Goal: Navigation & Orientation: Find specific page/section

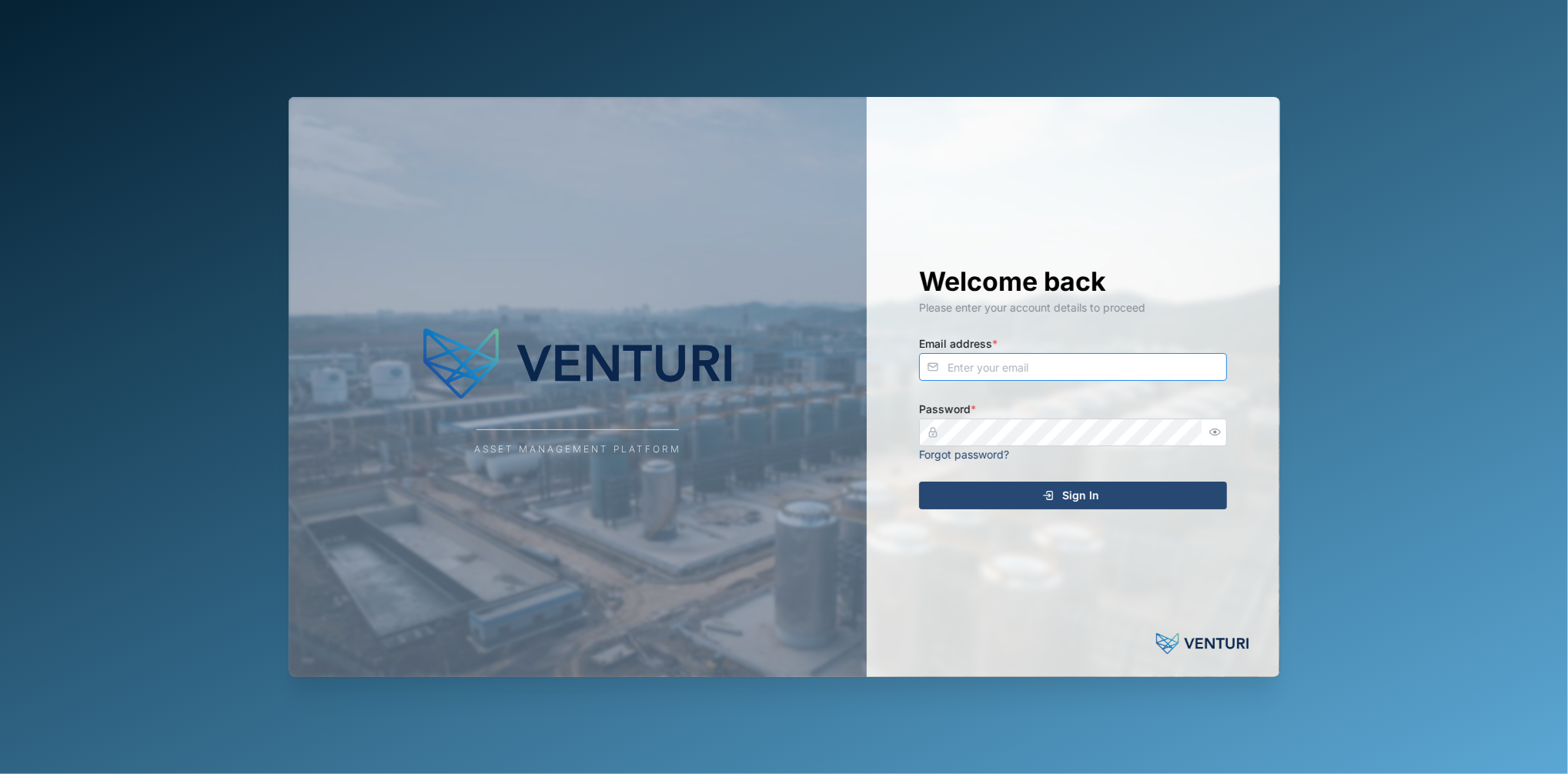
type input "fe-test-admin@venturi.io"
click at [1006, 496] on div "Sign In" at bounding box center [1071, 496] width 283 height 26
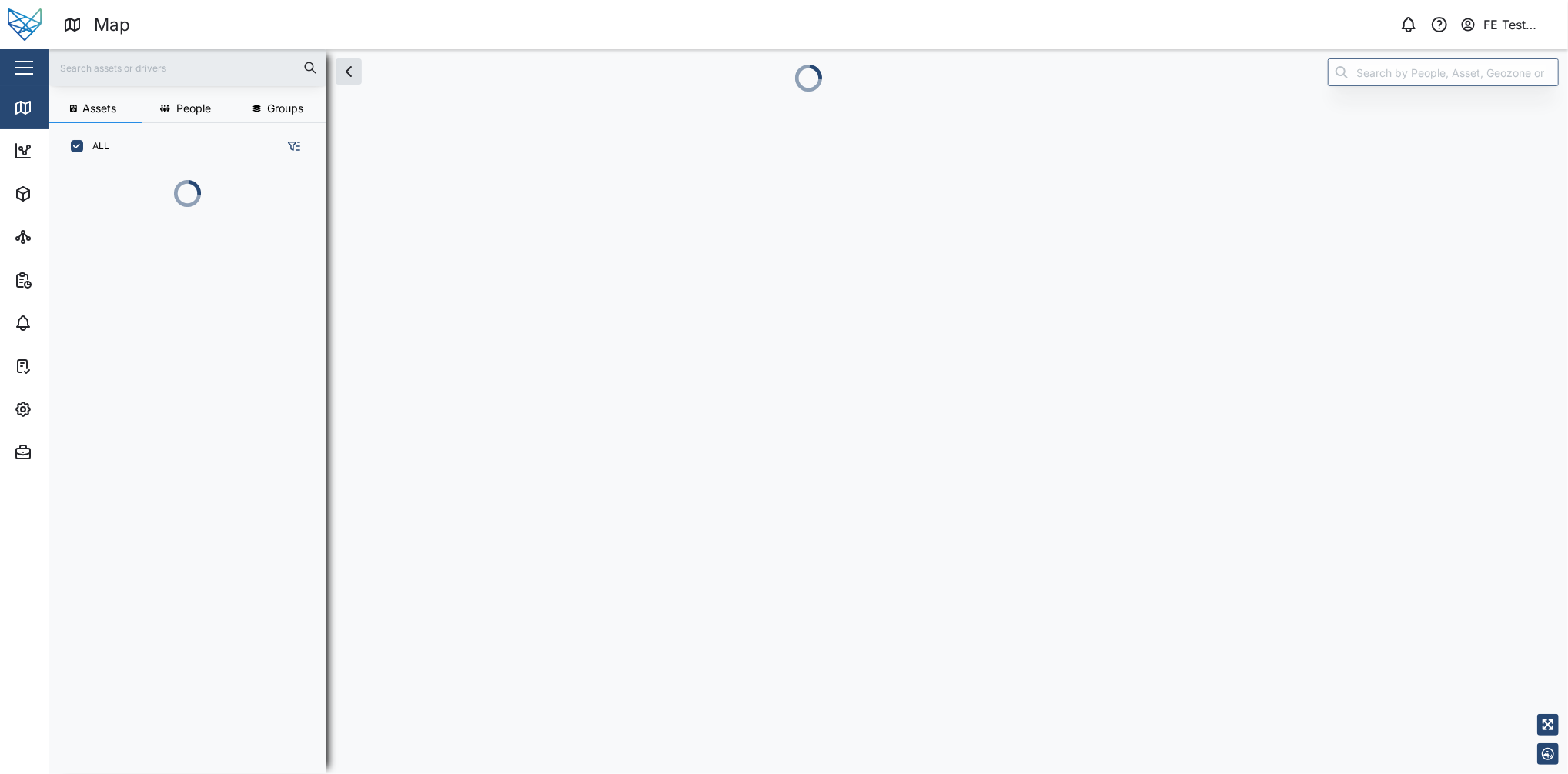
scroll to position [582, 236]
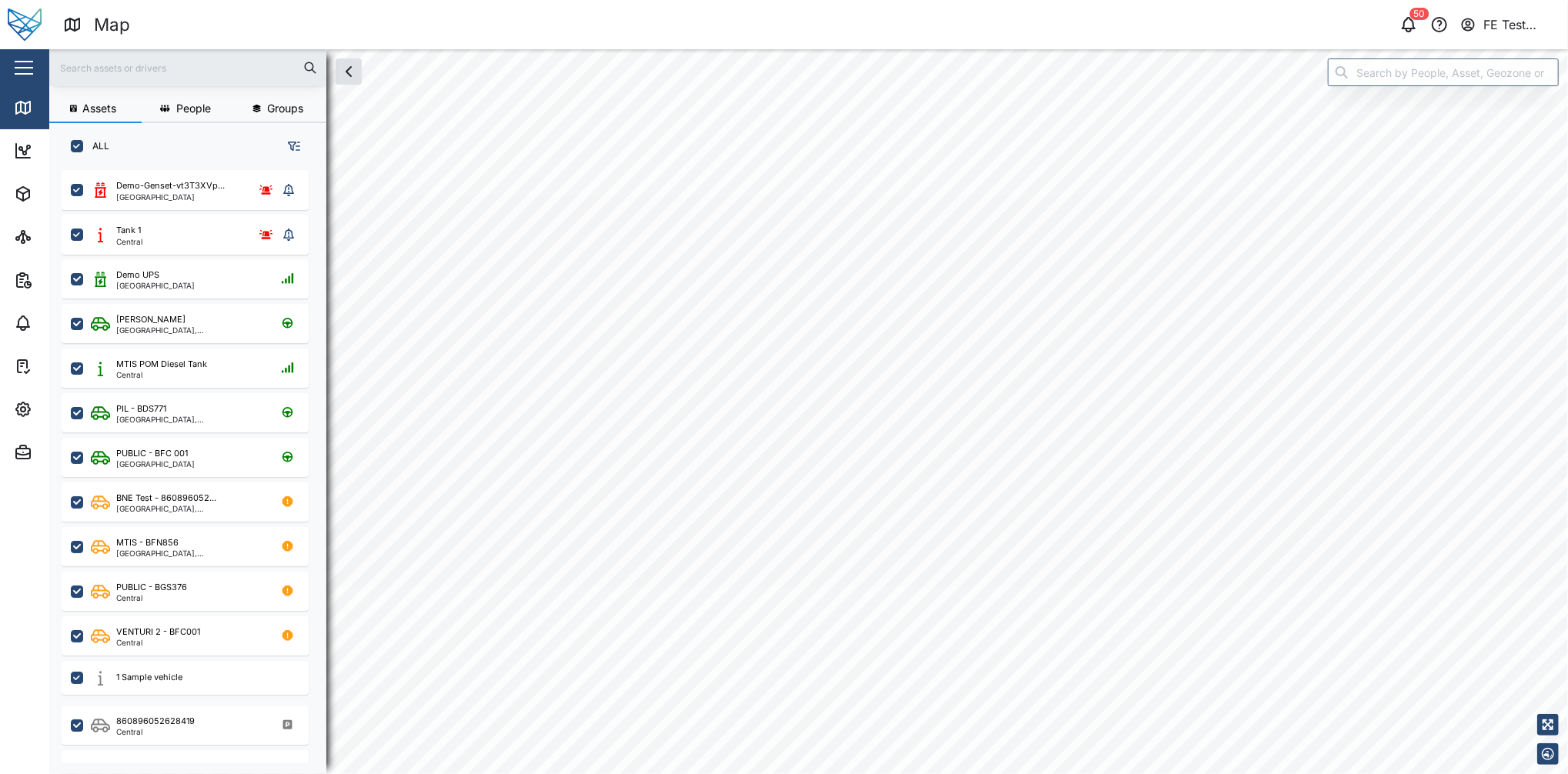
checkbox input "true"
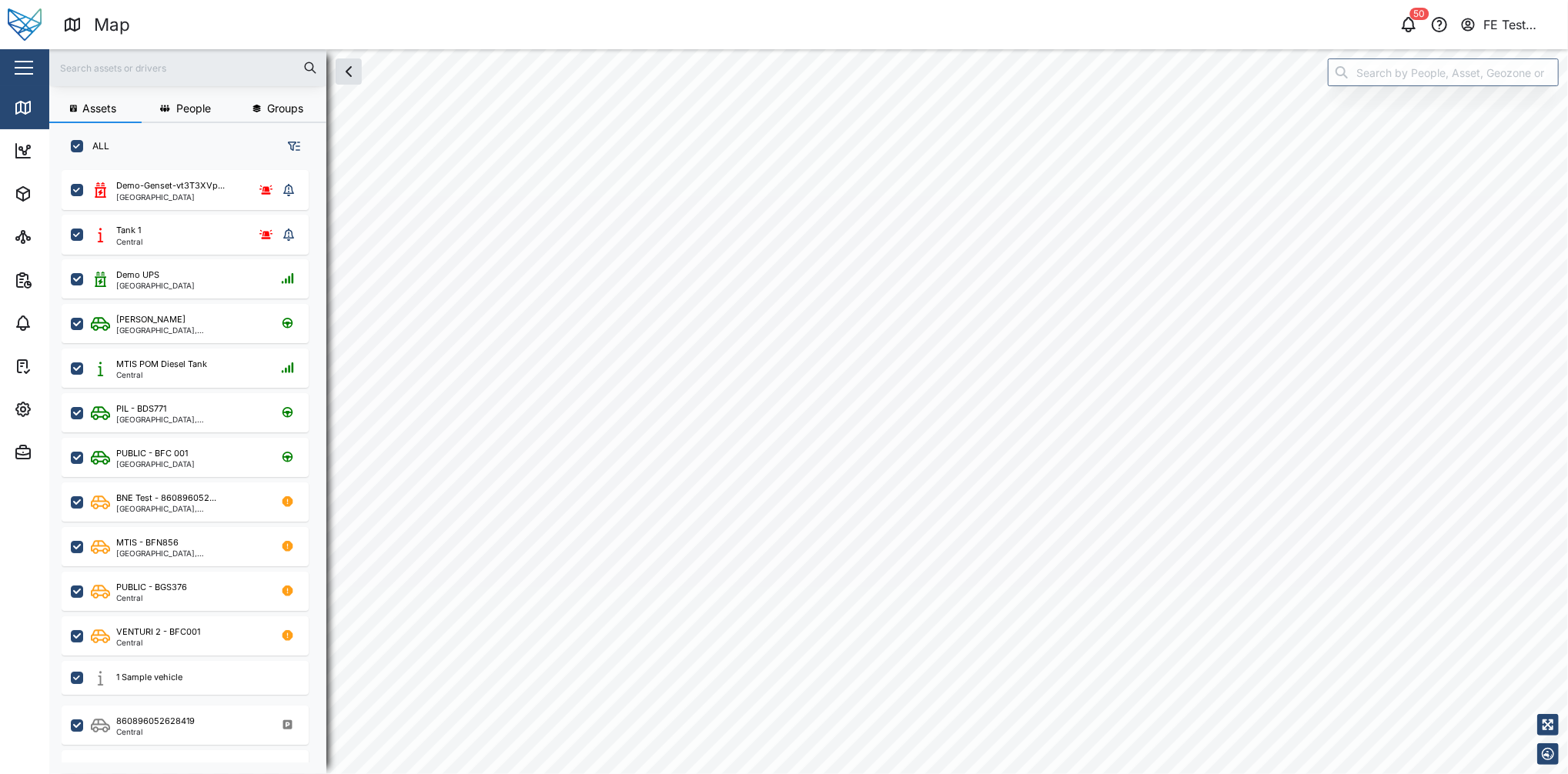
checkbox input "true"
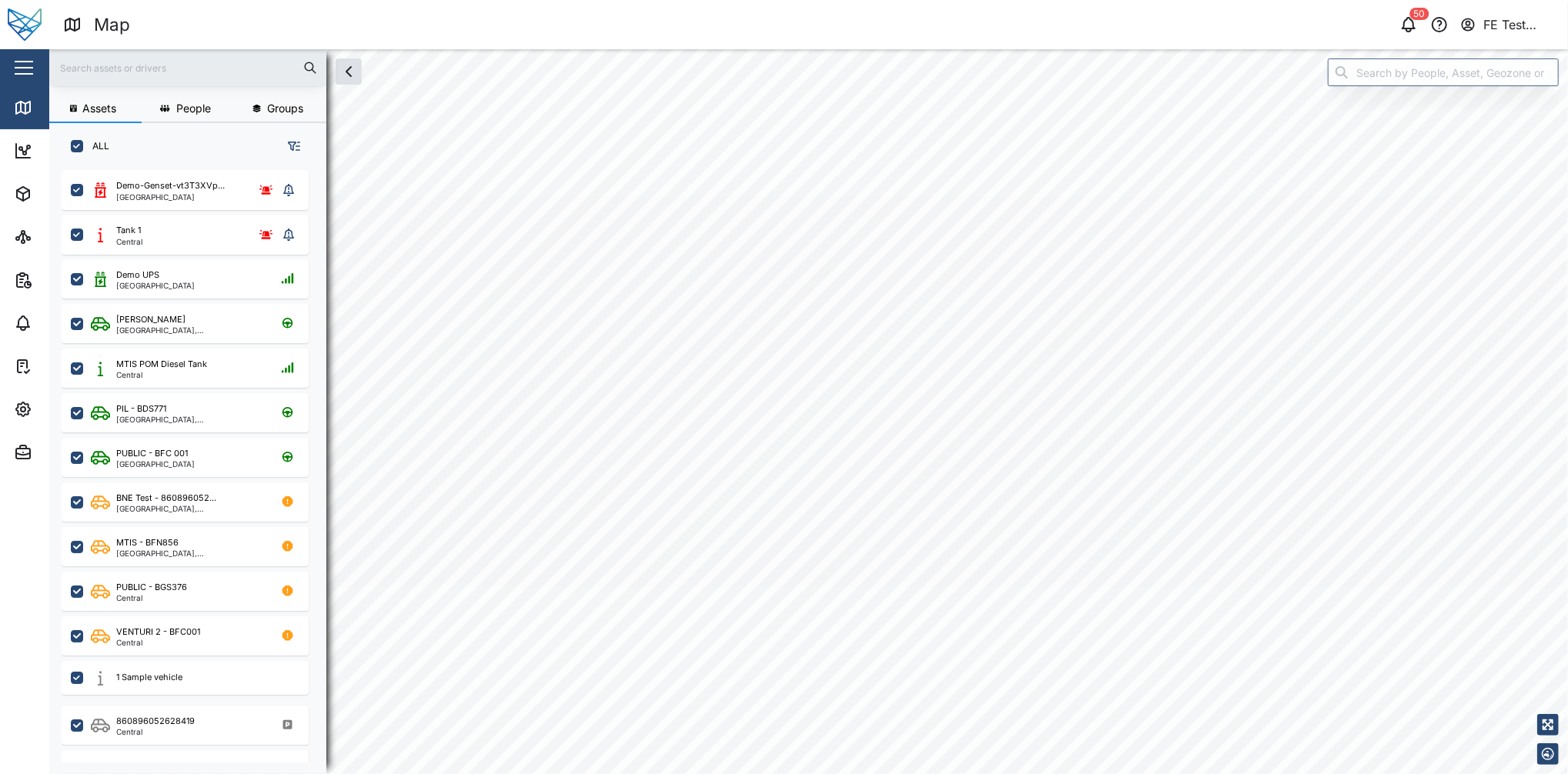
checkbox input "true"
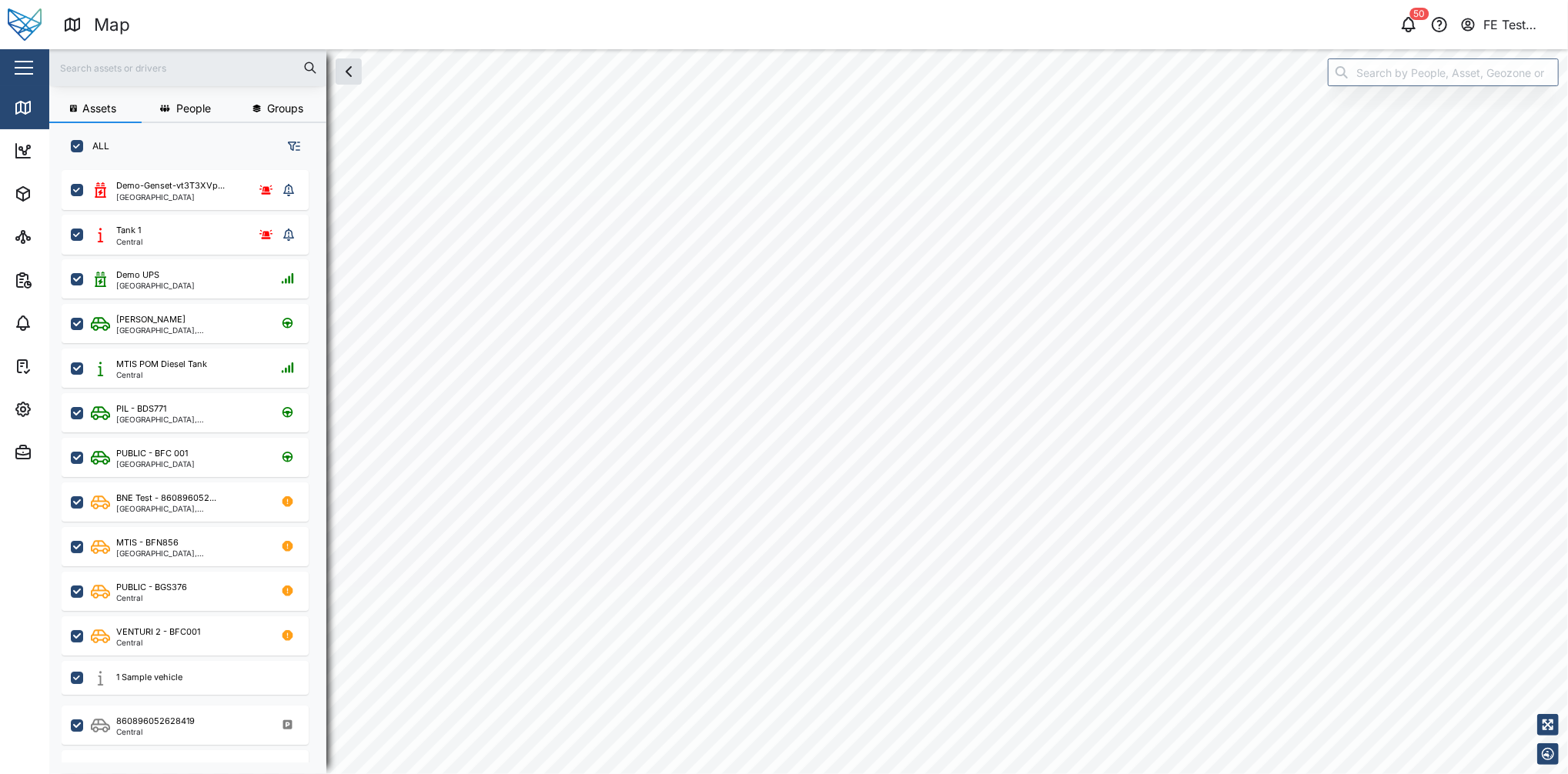
checkbox input "true"
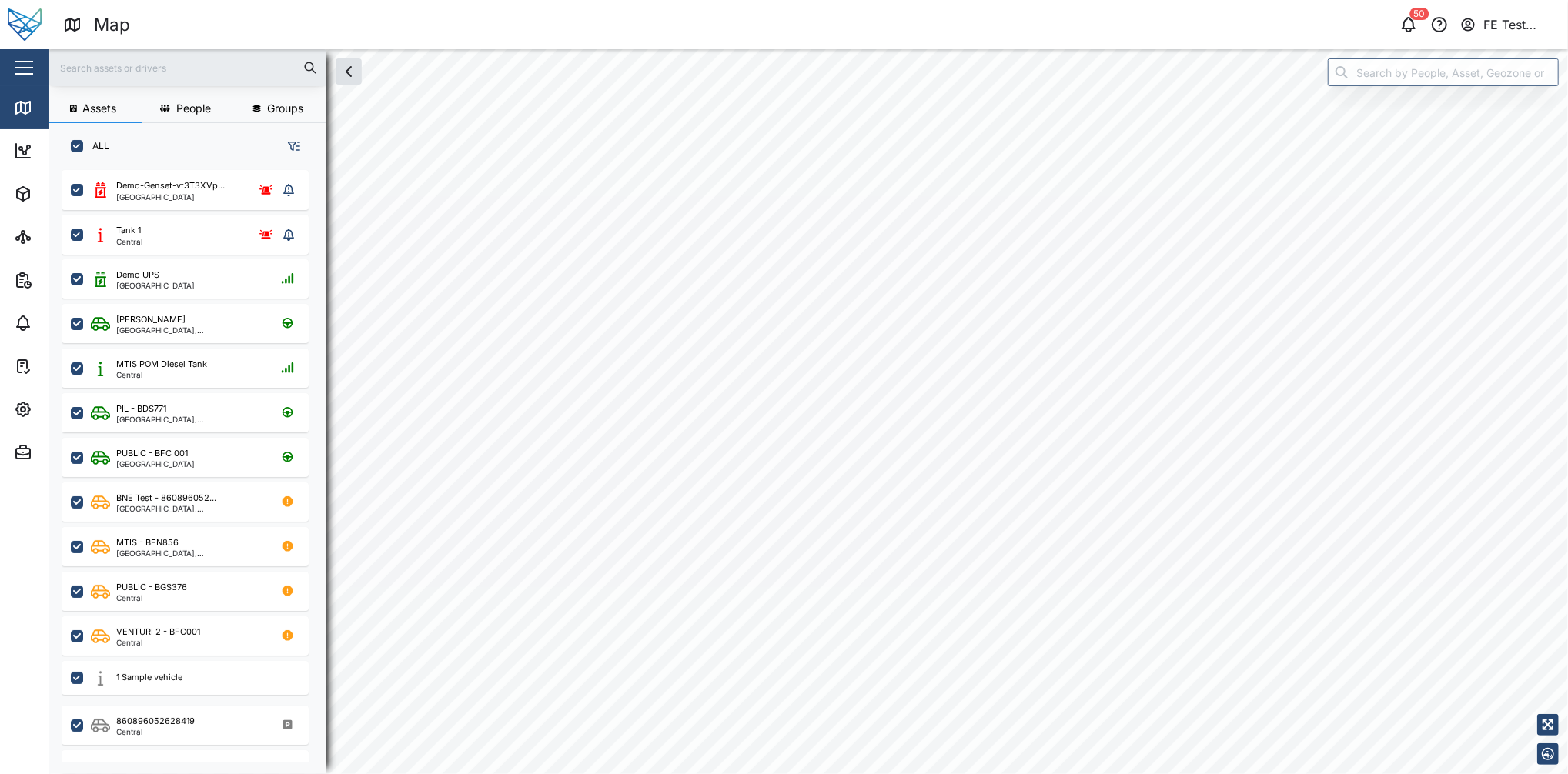
checkbox input "true"
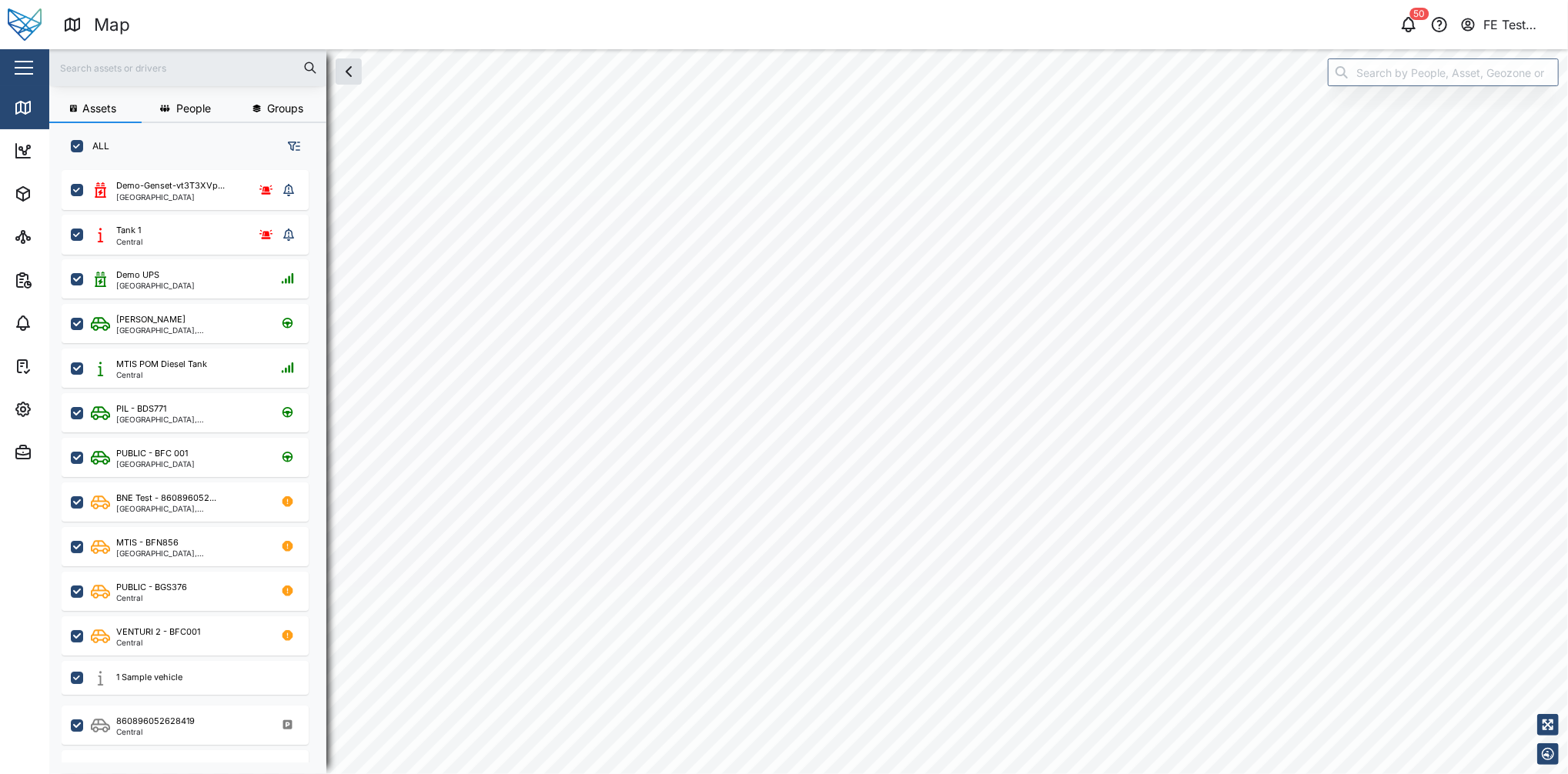
checkbox input "true"
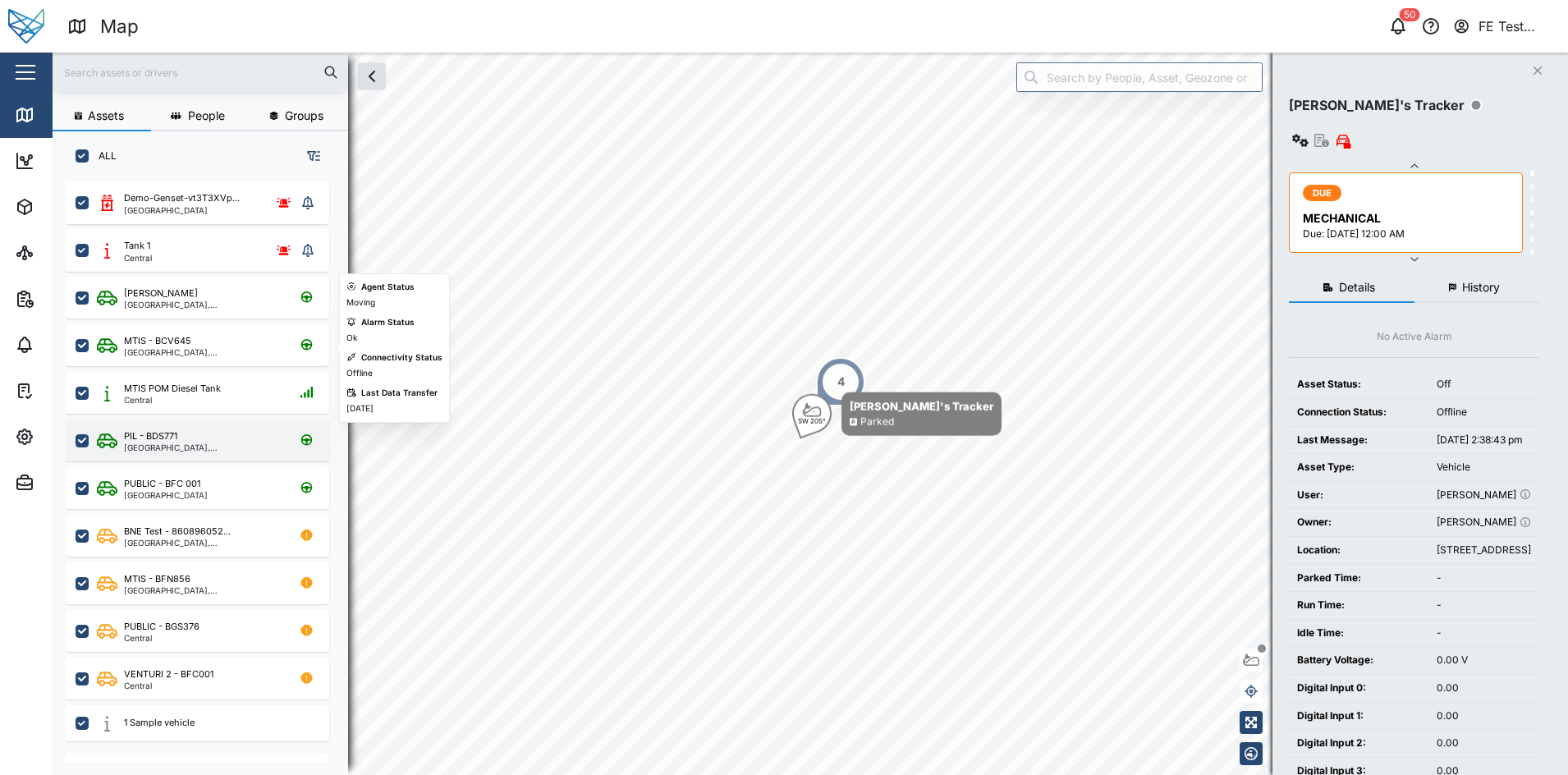
scroll to position [91, 0]
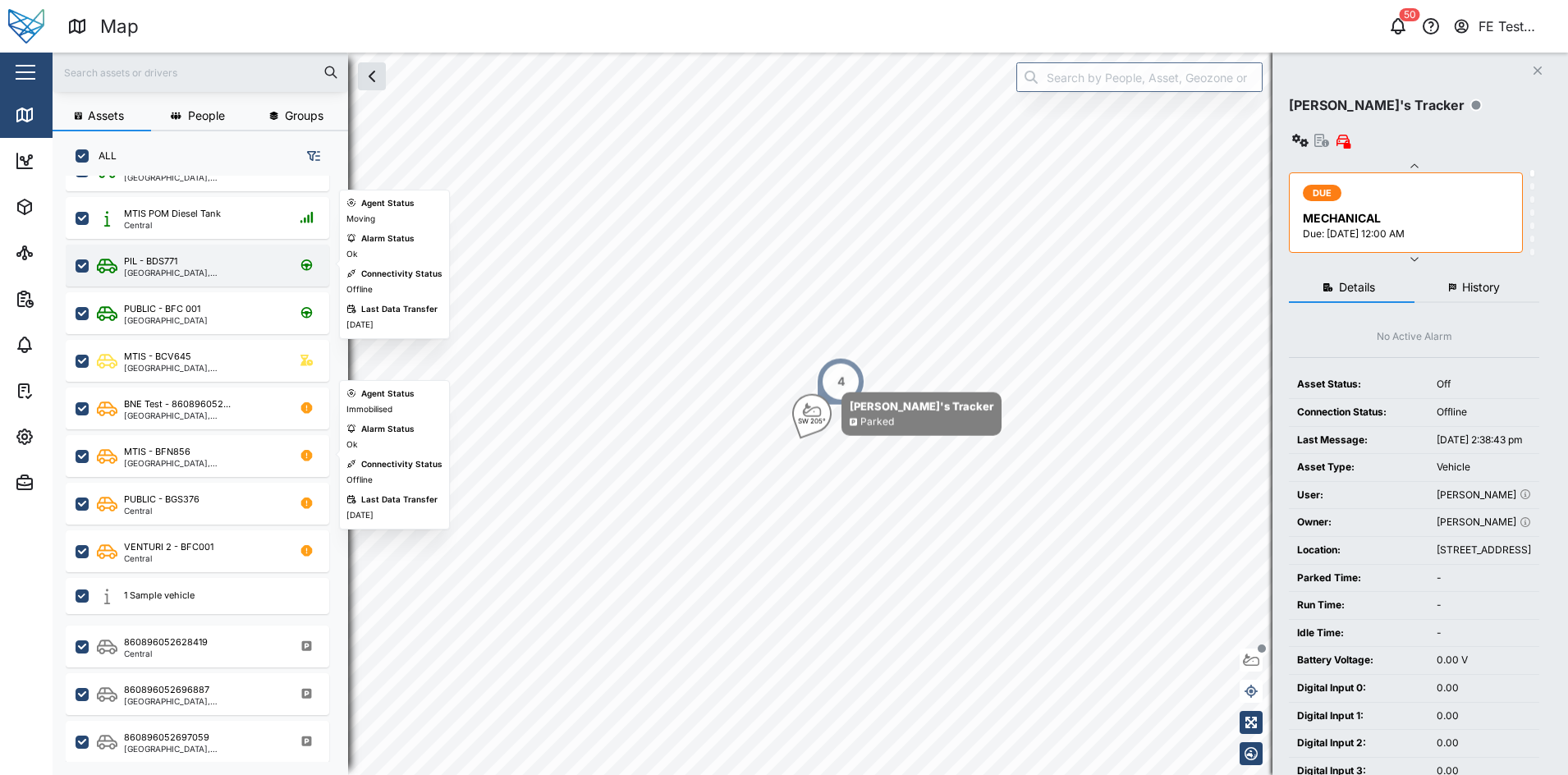
scroll to position [177, 0]
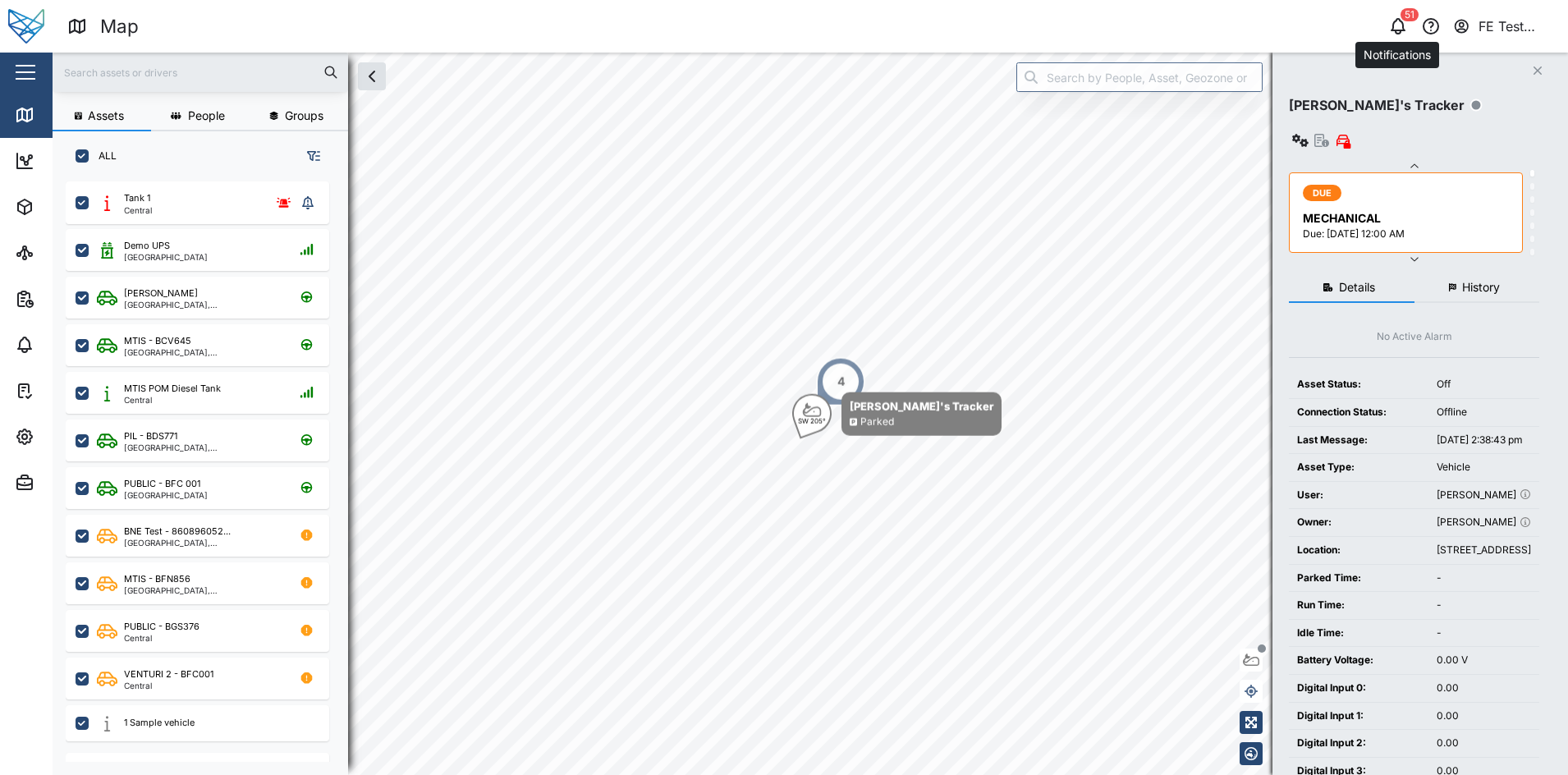
click at [1396, 28] on icon "button" at bounding box center [1397, 26] width 20 height 20
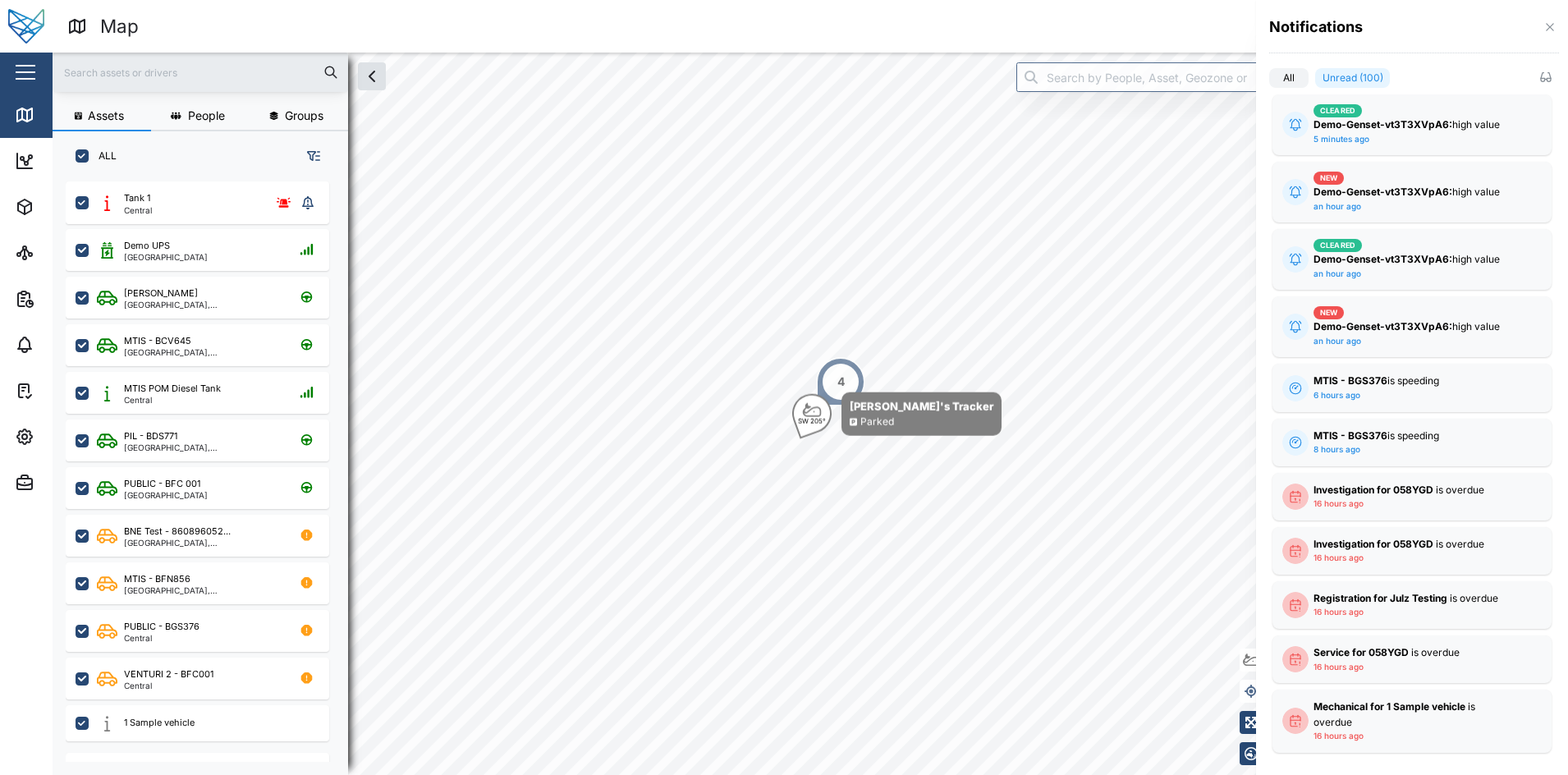
click at [342, 335] on div at bounding box center [784, 388] width 1568 height 775
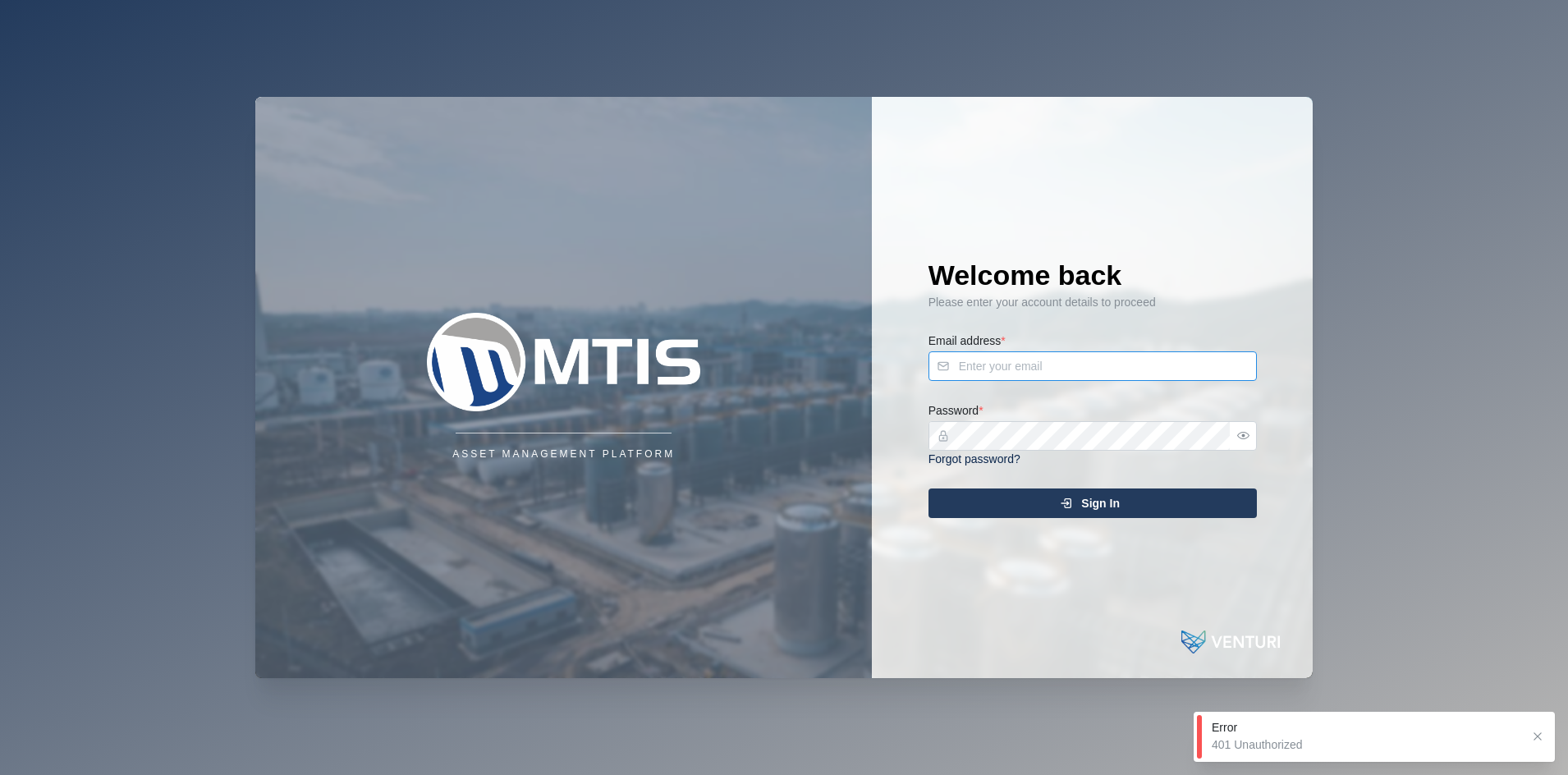
type input "[EMAIL_ADDRESS][DOMAIN_NAME]"
click at [1085, 503] on span "Sign In" at bounding box center [1100, 503] width 39 height 28
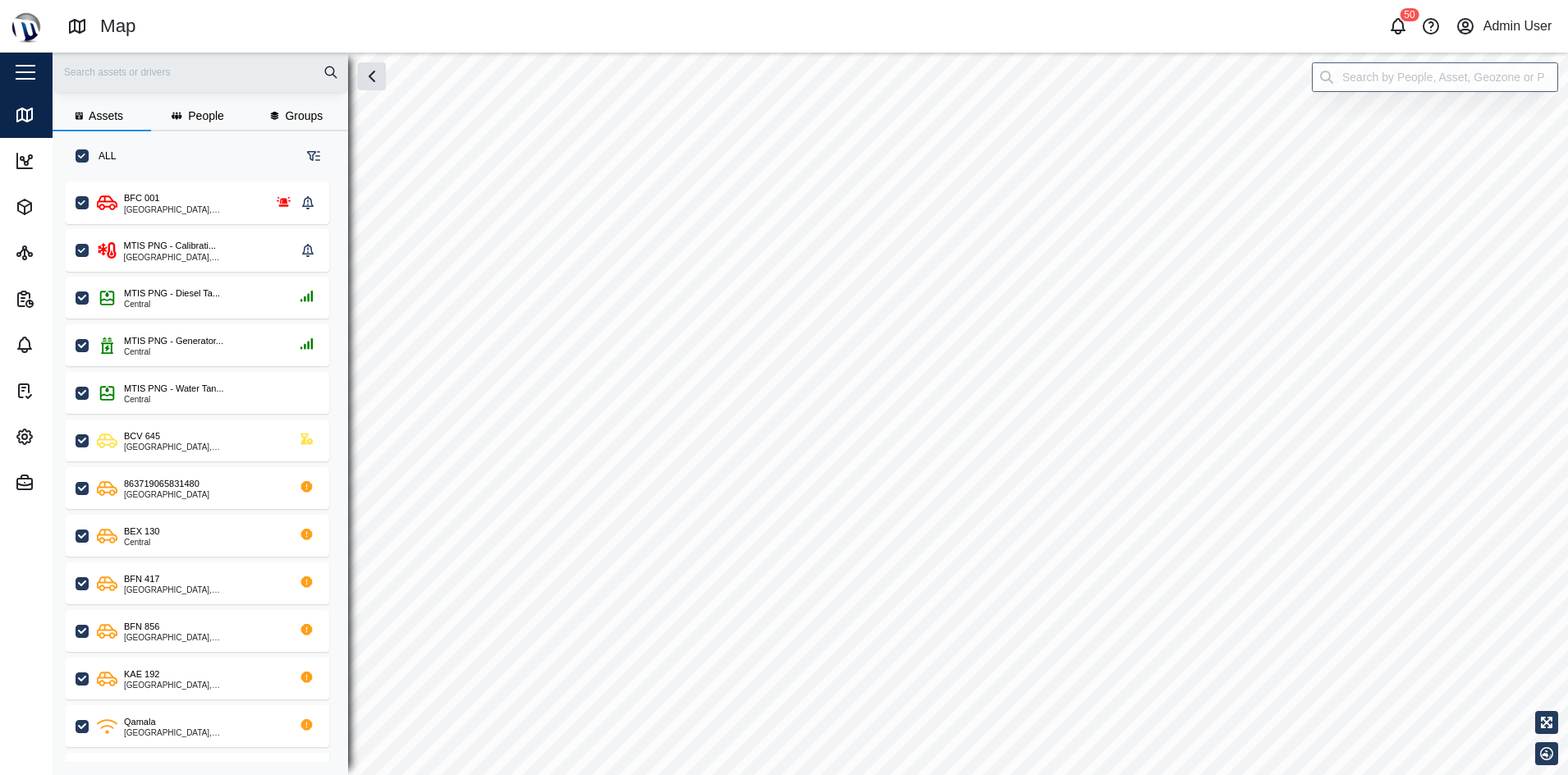
scroll to position [570, 254]
checkbox input "true"
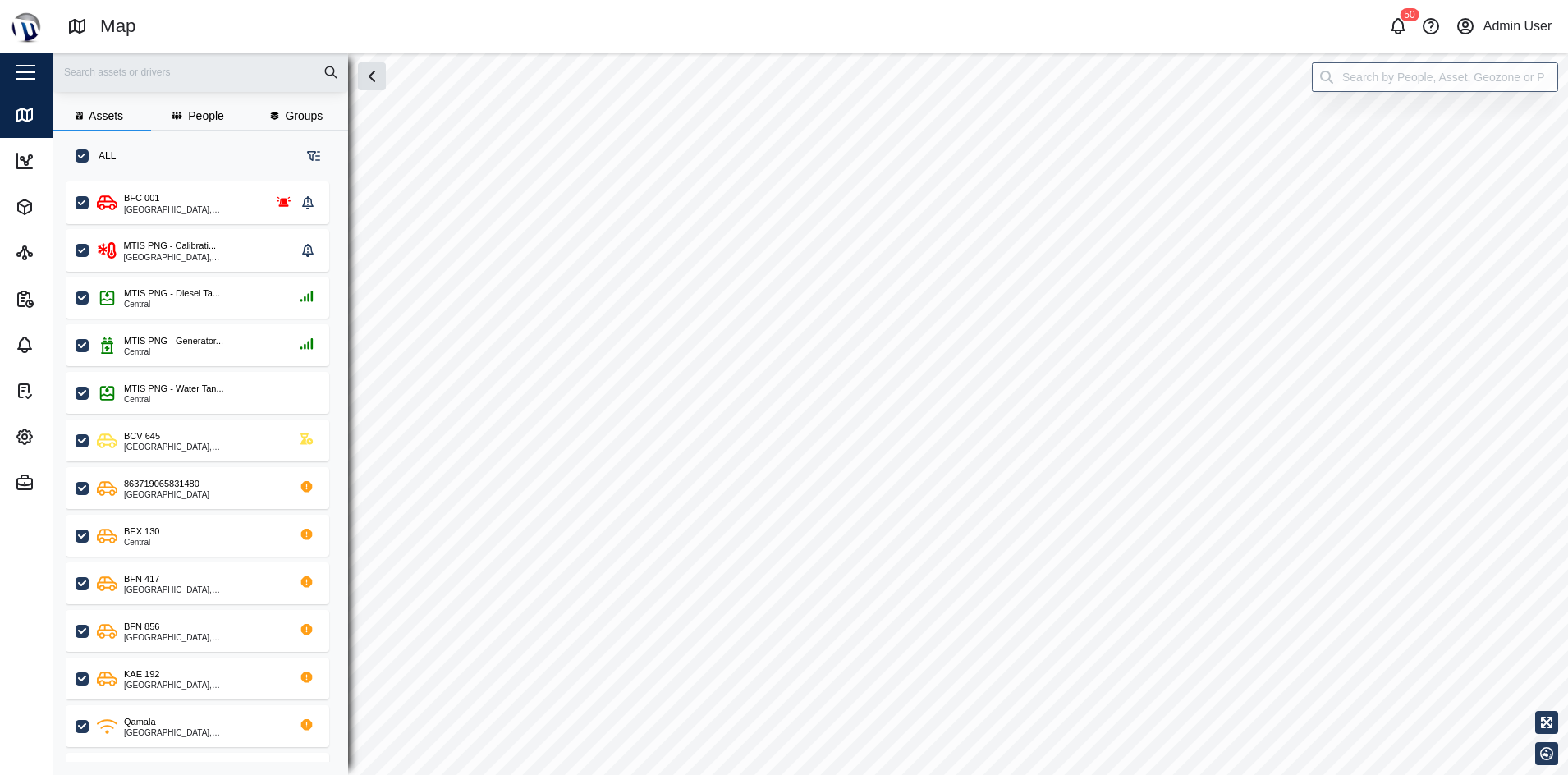
checkbox input "true"
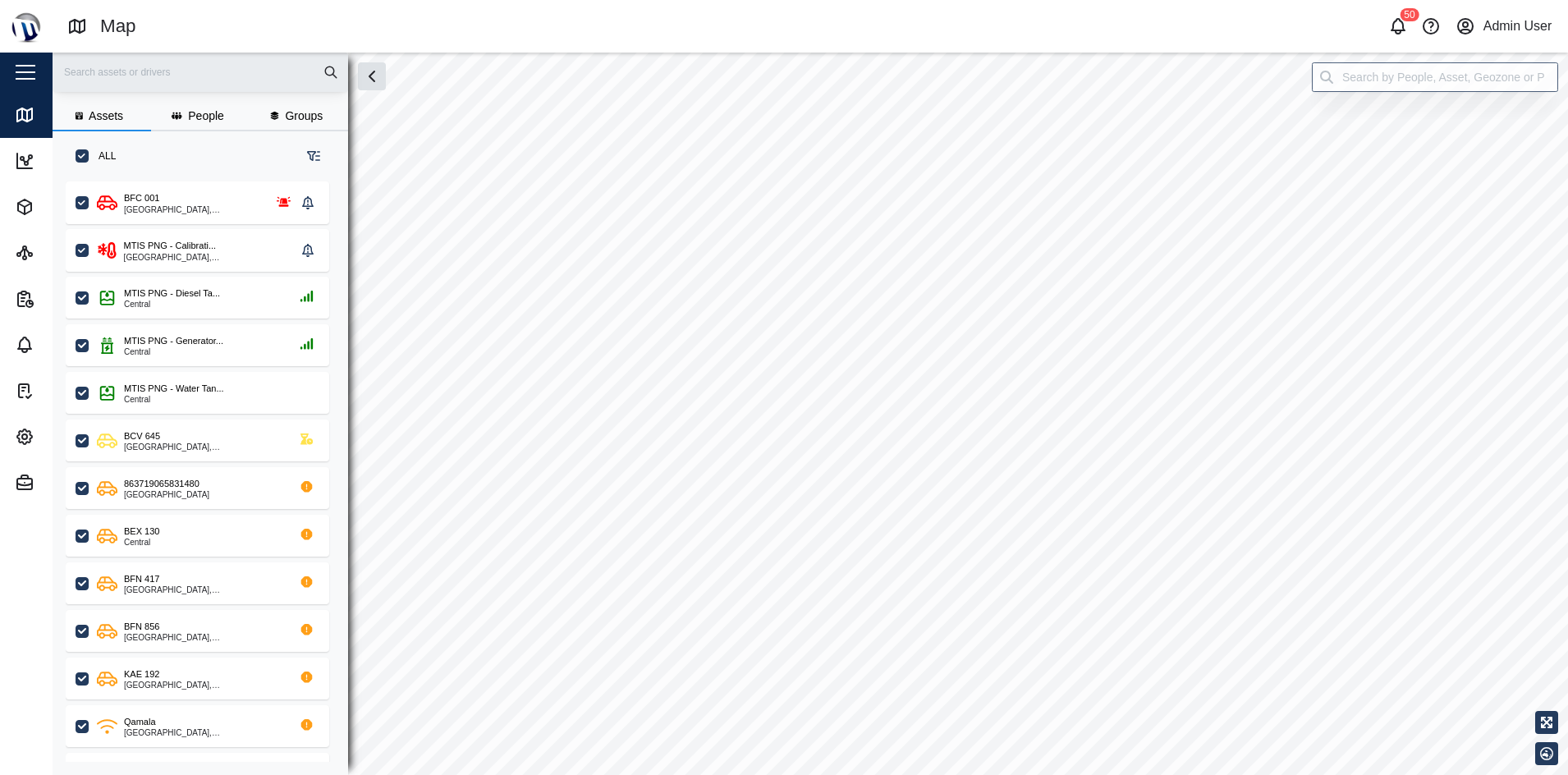
checkbox input "true"
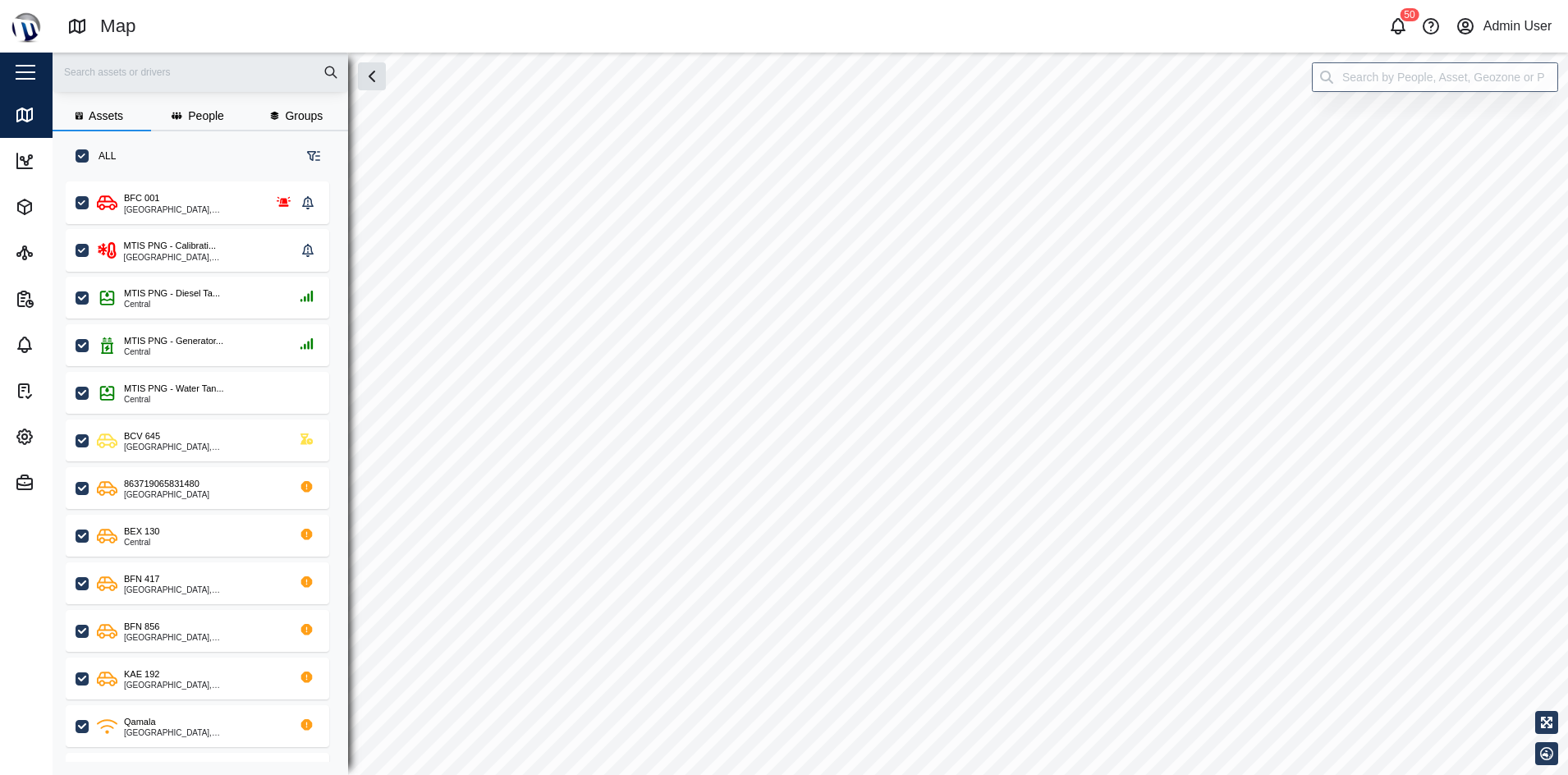
checkbox input "true"
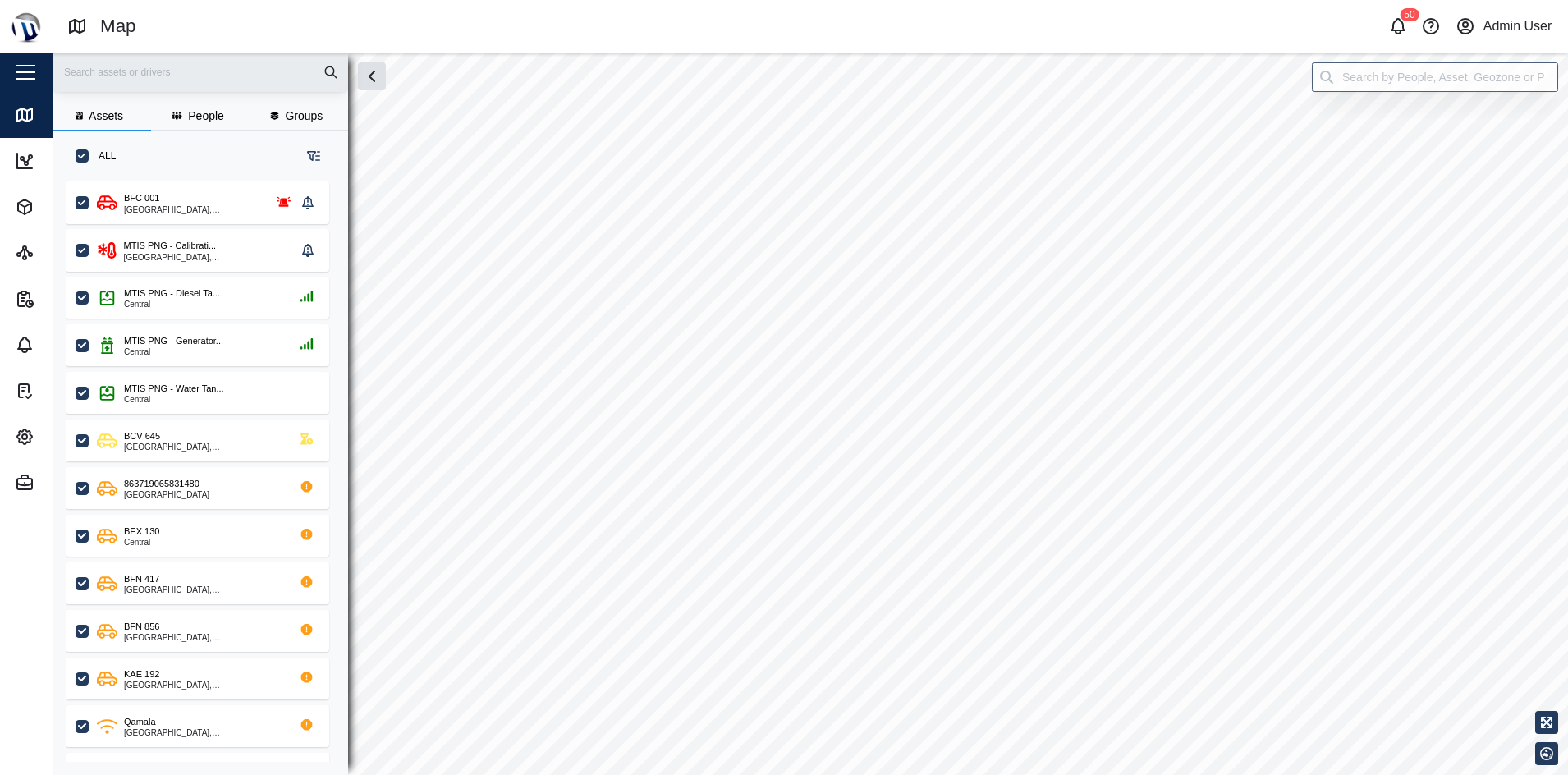
checkbox input "true"
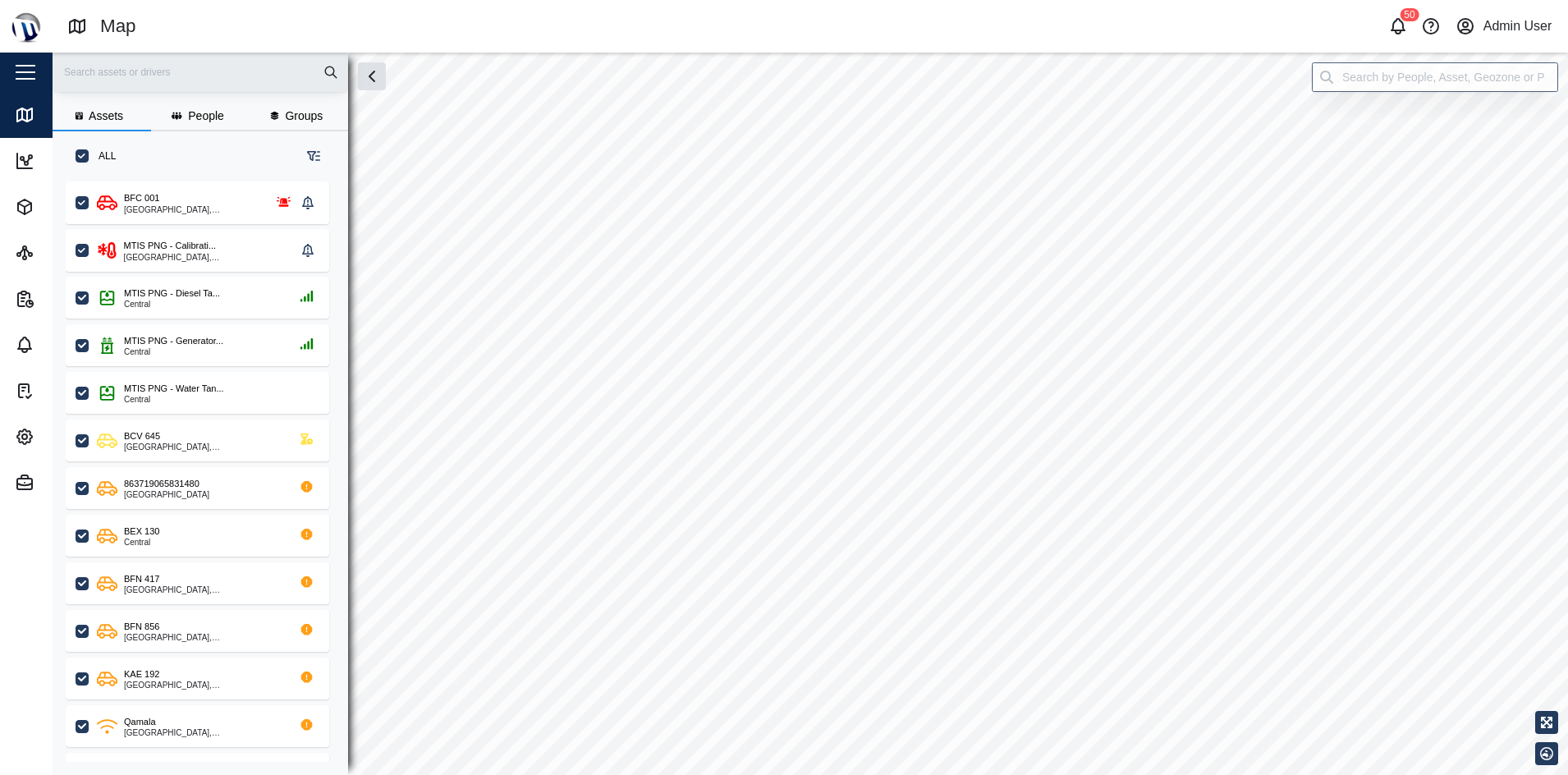
checkbox input "true"
